Goal: Understand process/instructions: Learn how to perform a task or action

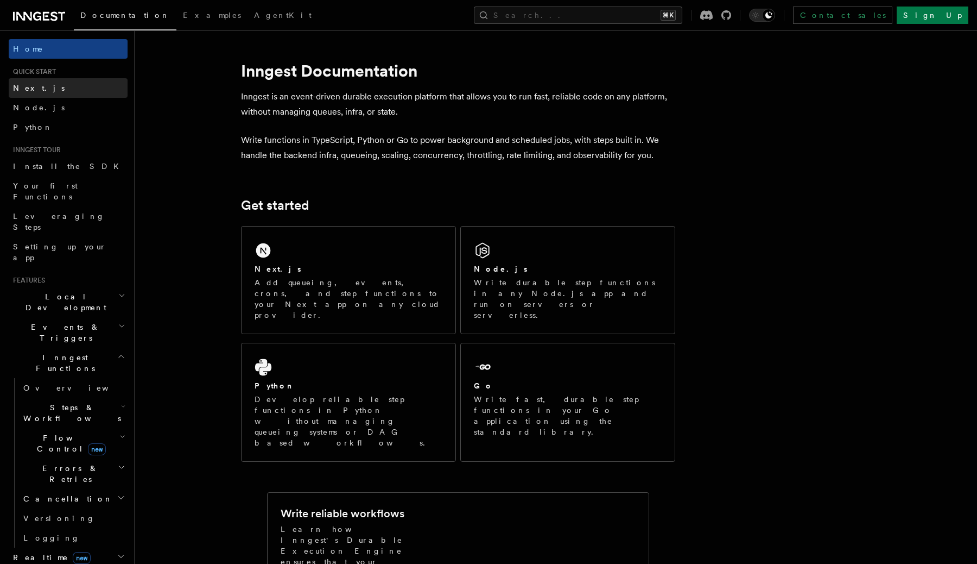
click at [53, 90] on link "Next.js" at bounding box center [68, 88] width 119 height 20
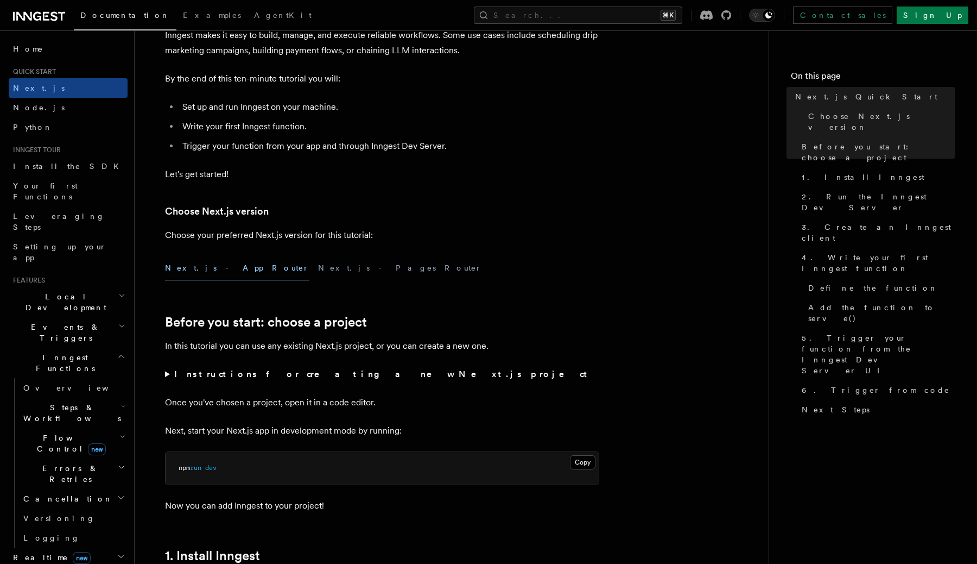
scroll to position [103, 0]
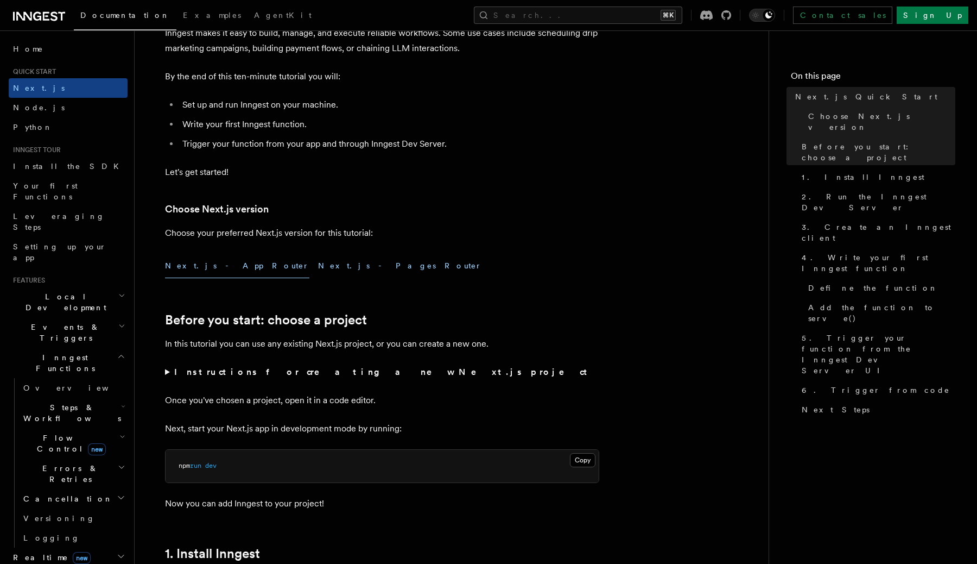
click at [318, 260] on button "Next.js - Pages Router" at bounding box center [400, 266] width 164 height 24
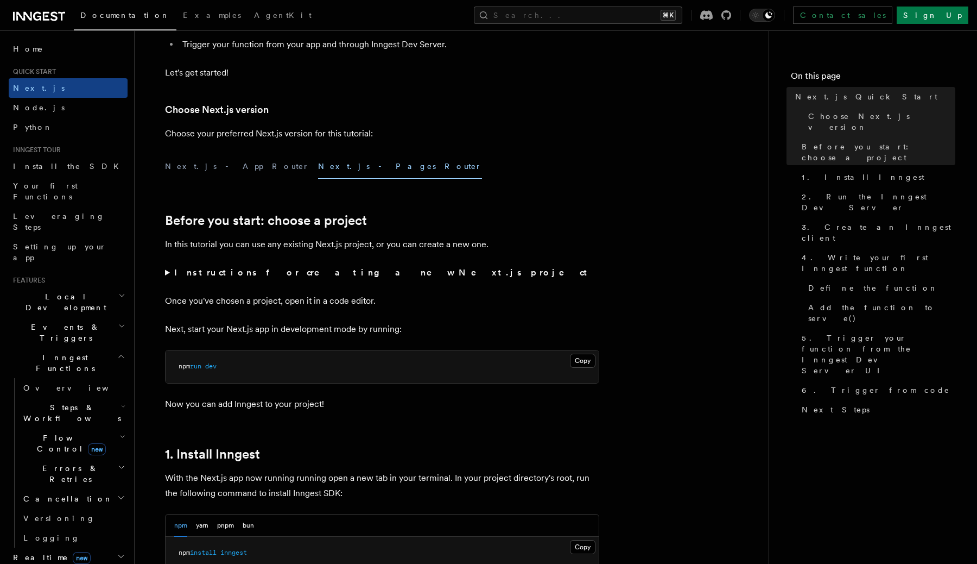
scroll to position [227, 0]
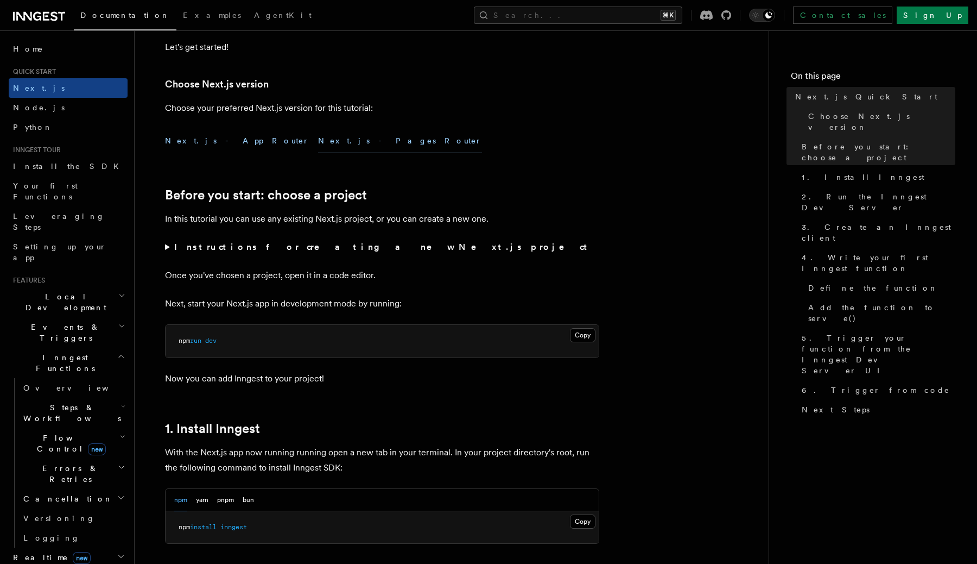
click at [218, 137] on button "Next.js - App Router" at bounding box center [237, 141] width 144 height 24
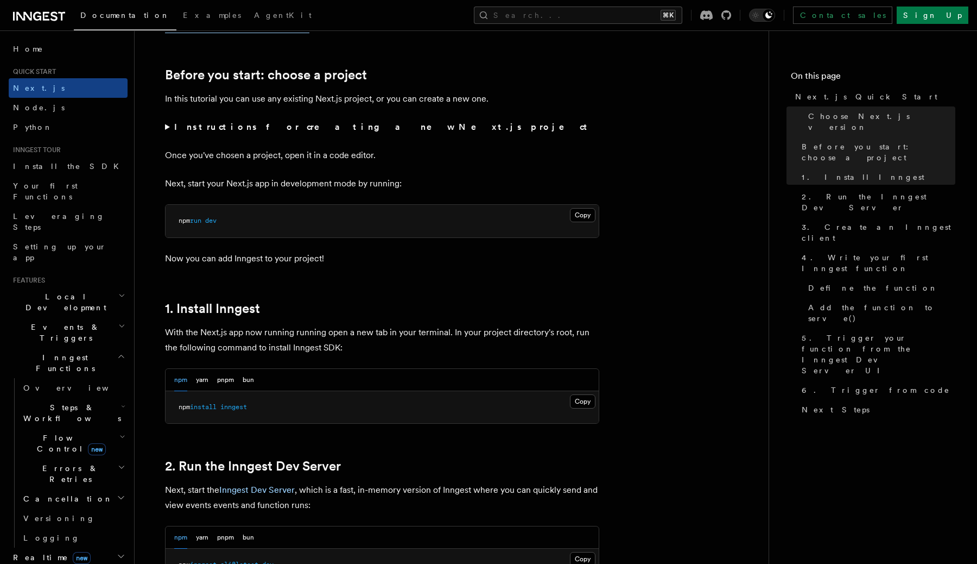
scroll to position [402, 0]
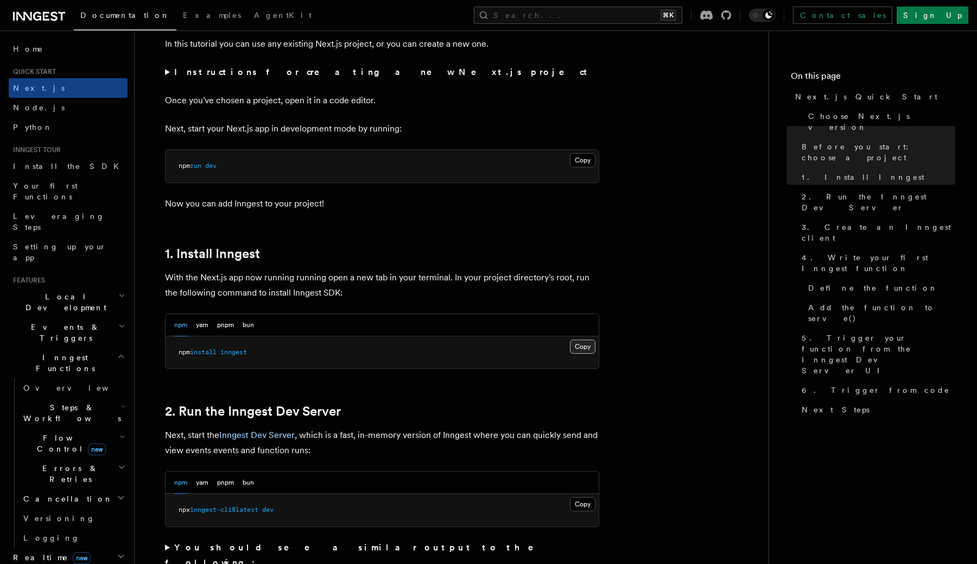
click at [576, 341] on button "Copy Copied" at bounding box center [583, 346] width 26 height 14
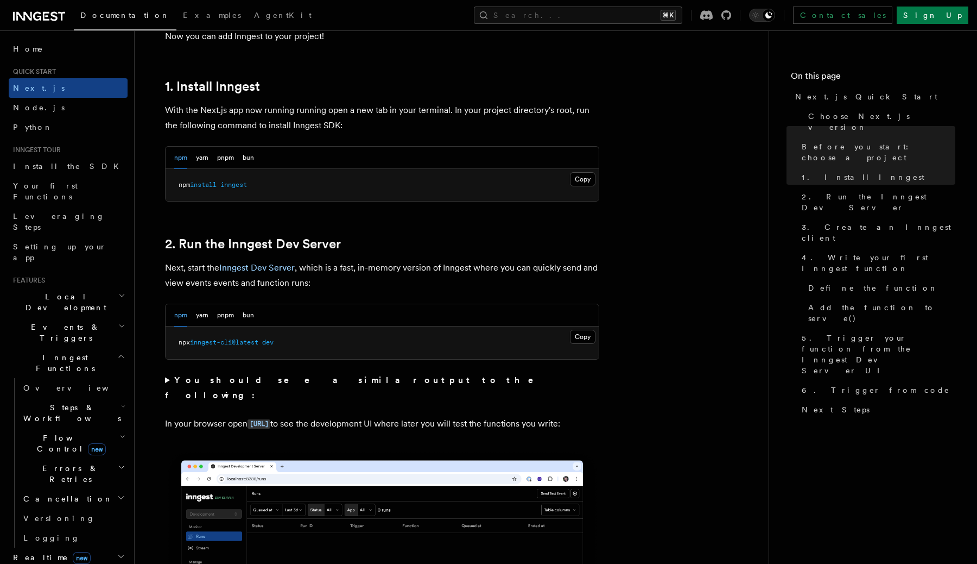
scroll to position [570, 0]
click at [586, 331] on button "Copy Copied" at bounding box center [583, 336] width 26 height 14
click at [581, 338] on button "Copy Copied" at bounding box center [583, 336] width 26 height 14
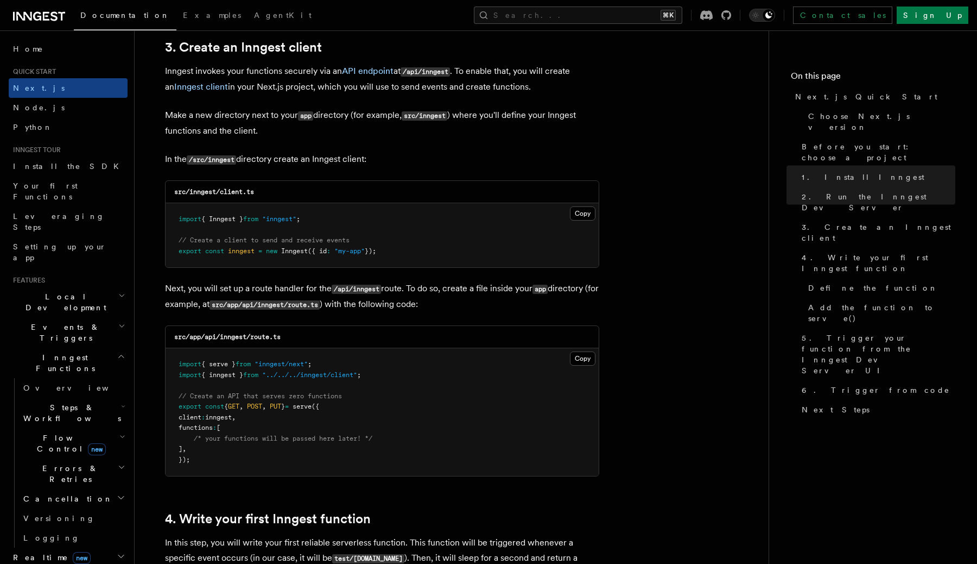
scroll to position [1304, 0]
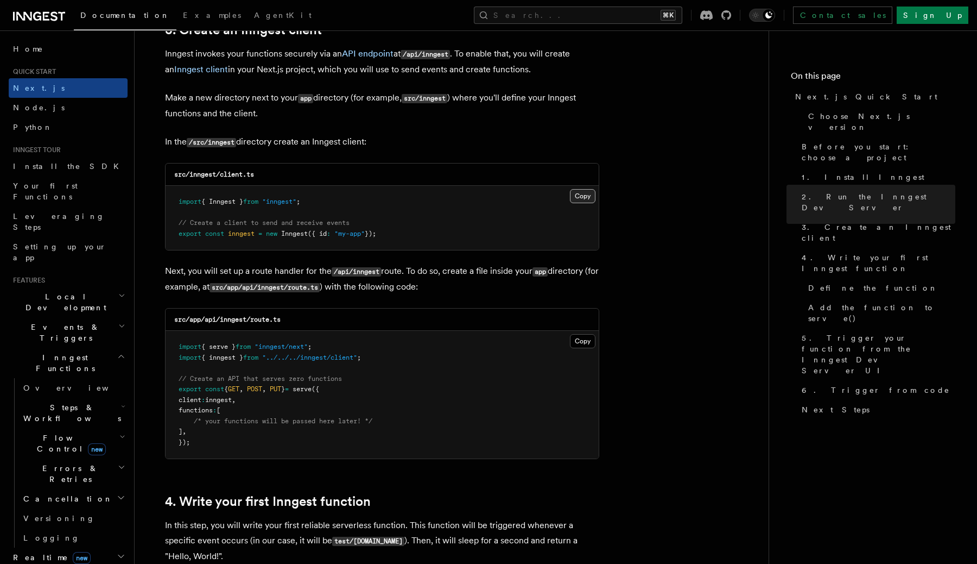
click at [574, 196] on button "Copy Copied" at bounding box center [583, 196] width 26 height 14
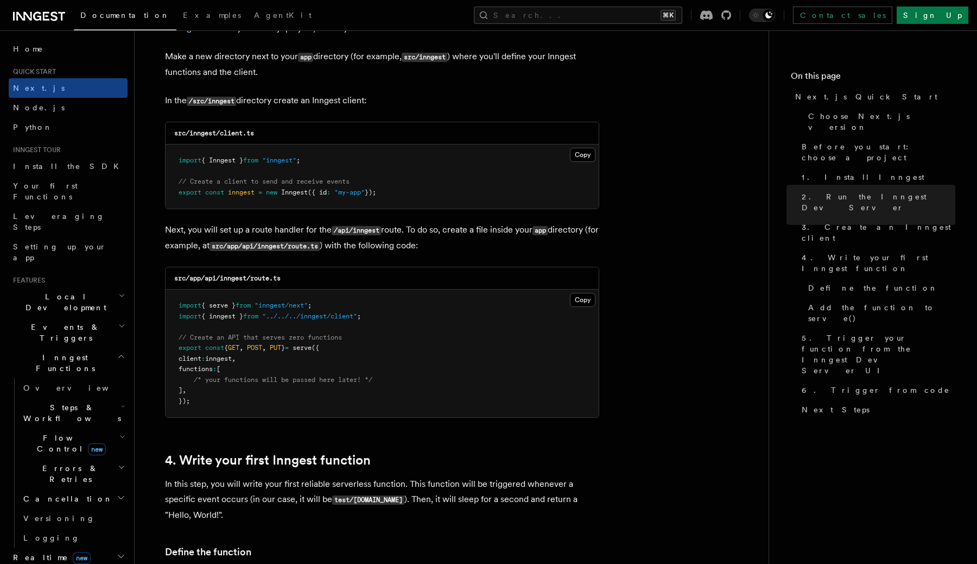
scroll to position [1355, 0]
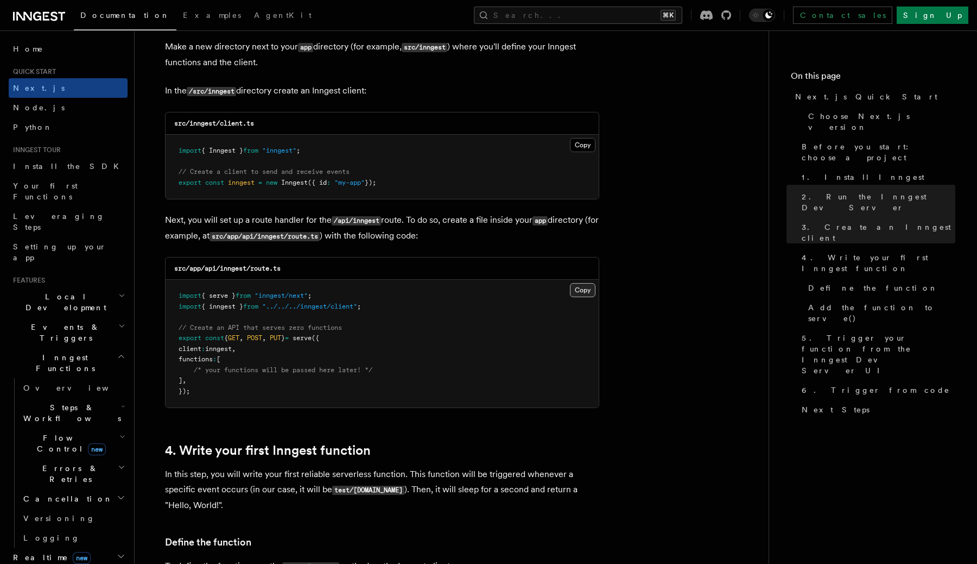
click at [579, 294] on button "Copy Copied" at bounding box center [583, 290] width 26 height 14
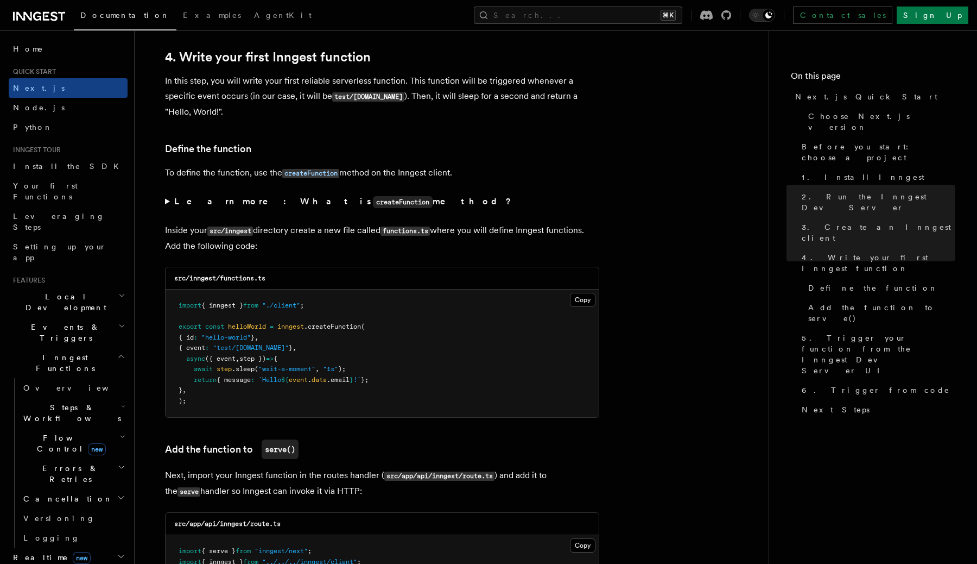
scroll to position [1776, 0]
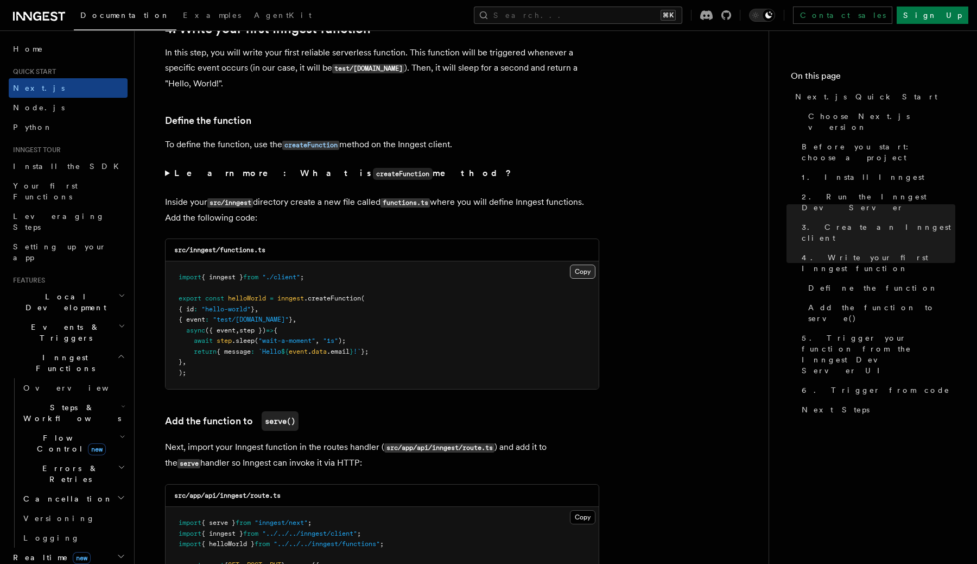
click at [576, 276] on button "Copy Copied" at bounding box center [583, 271] width 26 height 14
